Goal: Register for event/course

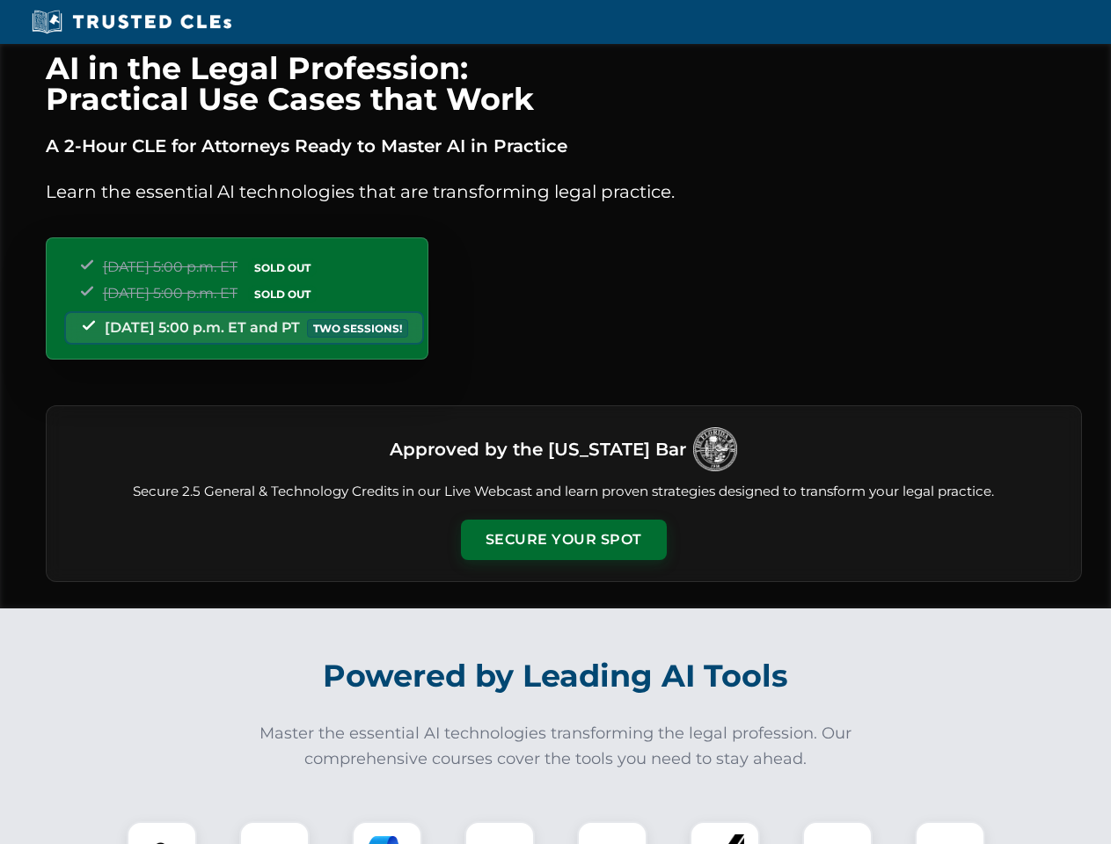
click at [563, 540] on button "Secure Your Spot" at bounding box center [564, 540] width 206 height 40
click at [162, 833] on img at bounding box center [161, 856] width 51 height 51
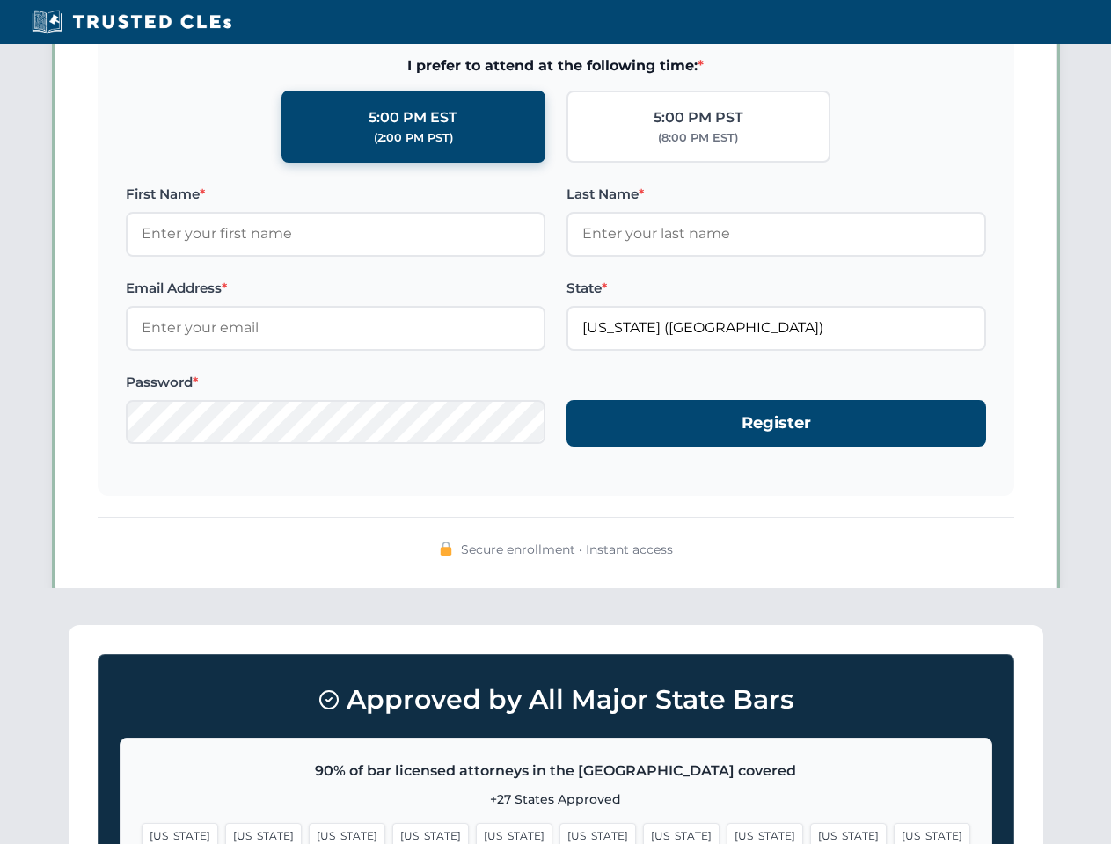
click at [810, 833] on span "[US_STATE]" at bounding box center [848, 836] width 77 height 26
